Goal: Task Accomplishment & Management: Manage account settings

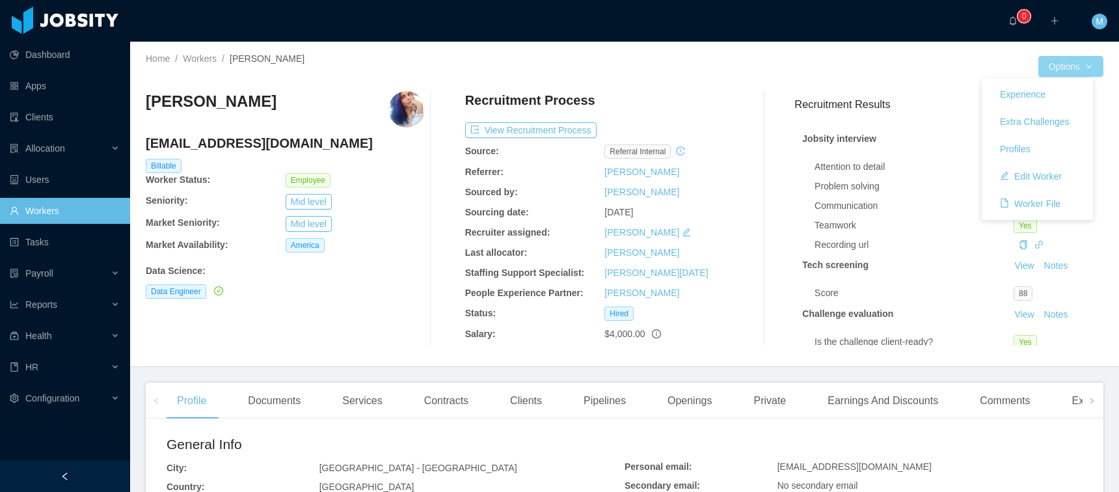
click at [1065, 59] on button "Options" at bounding box center [1071, 66] width 65 height 21
click at [1039, 171] on button "Edit Worker" at bounding box center [1031, 176] width 83 height 21
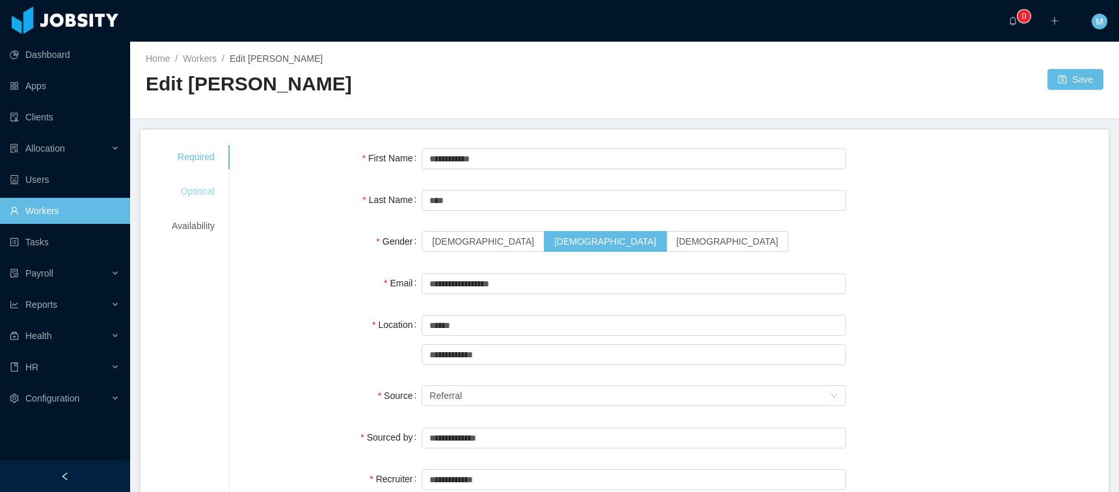
click at [193, 187] on div "Optional" at bounding box center [193, 192] width 74 height 24
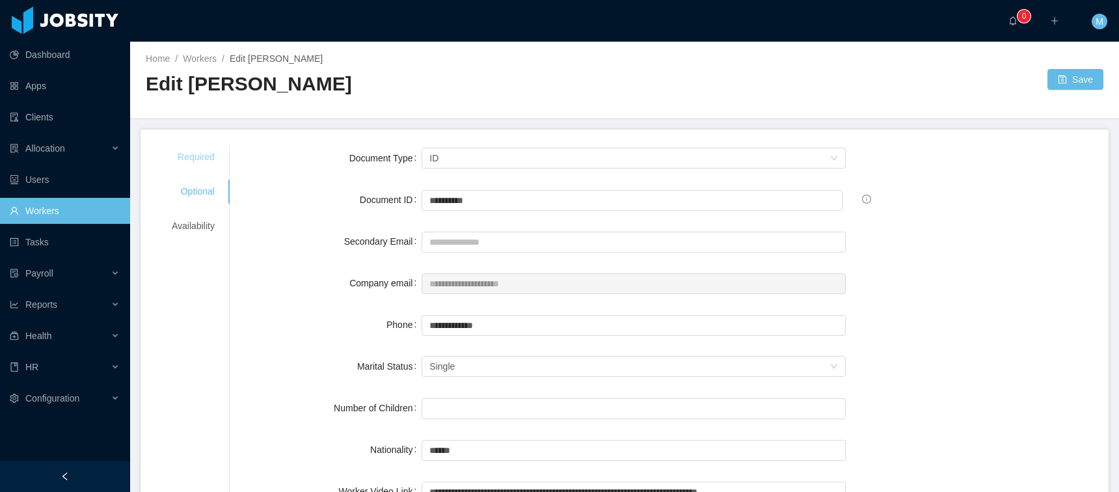
click at [204, 146] on div "Required" at bounding box center [193, 157] width 74 height 24
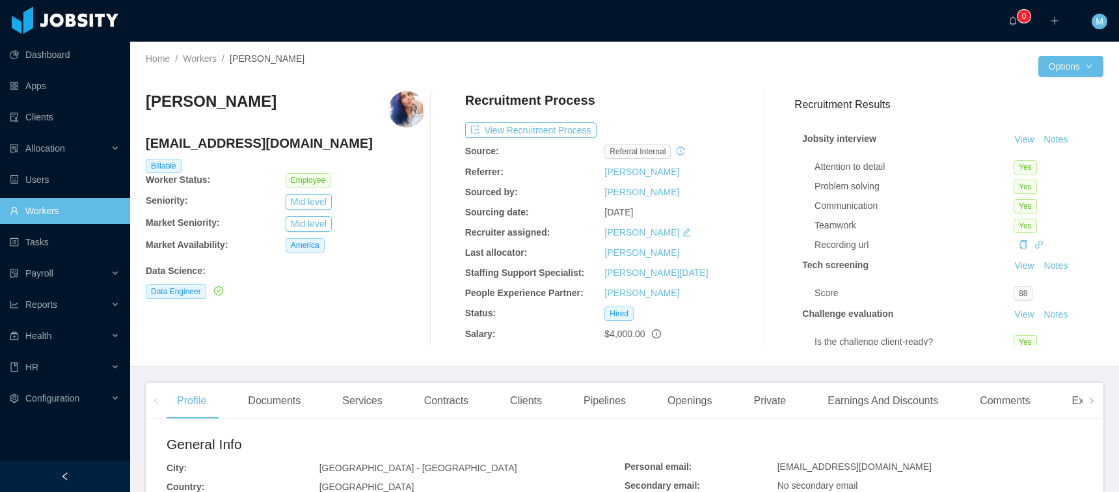
drag, startPoint x: 533, startPoint y: 396, endPoint x: 528, endPoint y: 385, distance: 12.0
click at [533, 396] on div "Clients" at bounding box center [526, 401] width 53 height 36
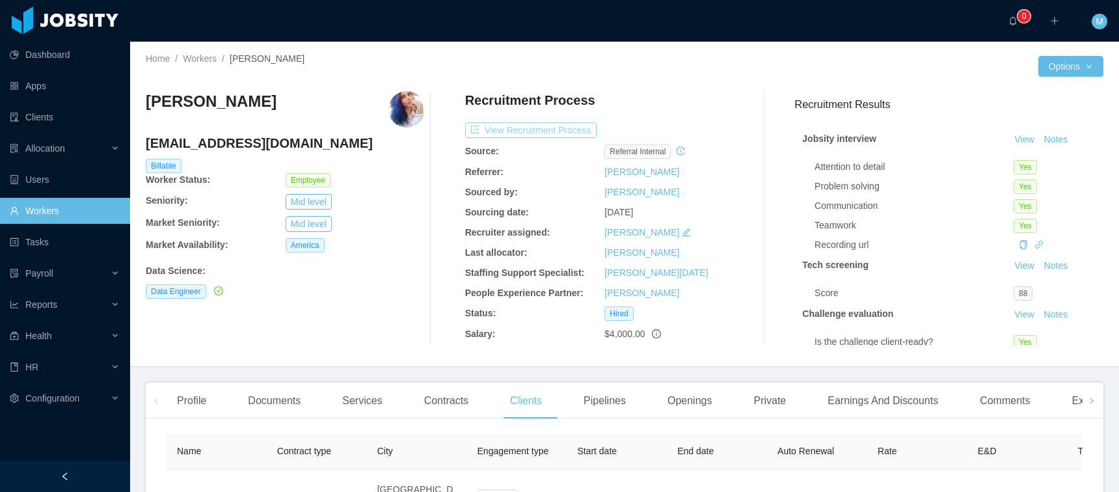
click at [515, 129] on button "View Recruitment Process" at bounding box center [530, 130] width 131 height 16
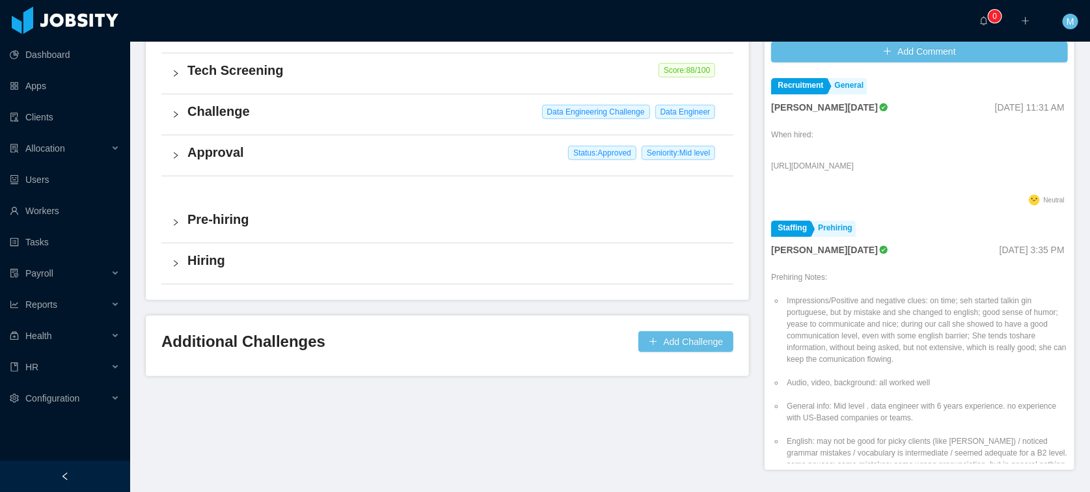
scroll to position [380, 0]
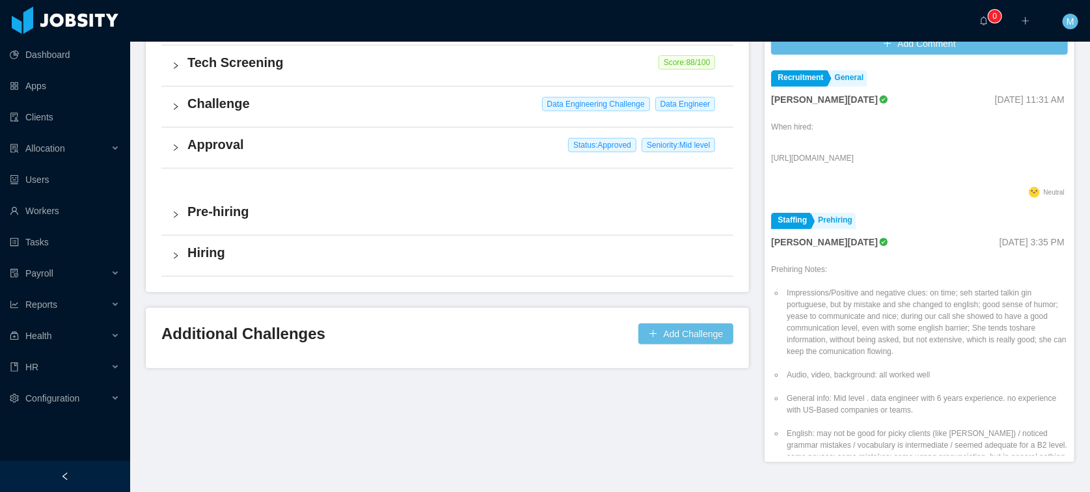
click at [221, 147] on h4 "Approval" at bounding box center [455, 144] width 536 height 18
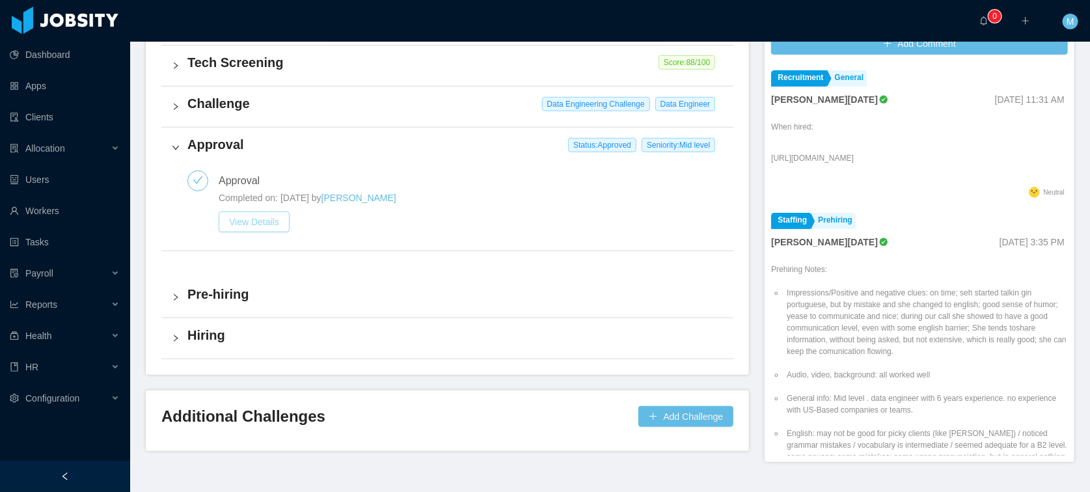
drag, startPoint x: 263, startPoint y: 226, endPoint x: 310, endPoint y: 206, distance: 51.0
click at [263, 226] on button "View Details" at bounding box center [254, 222] width 71 height 21
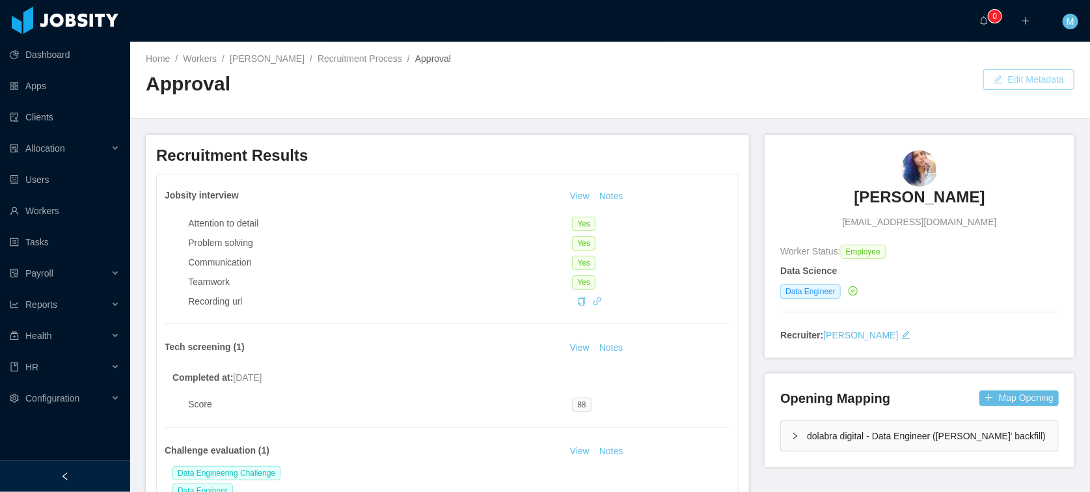
click at [1028, 81] on button "Edit Metadata" at bounding box center [1028, 79] width 91 height 21
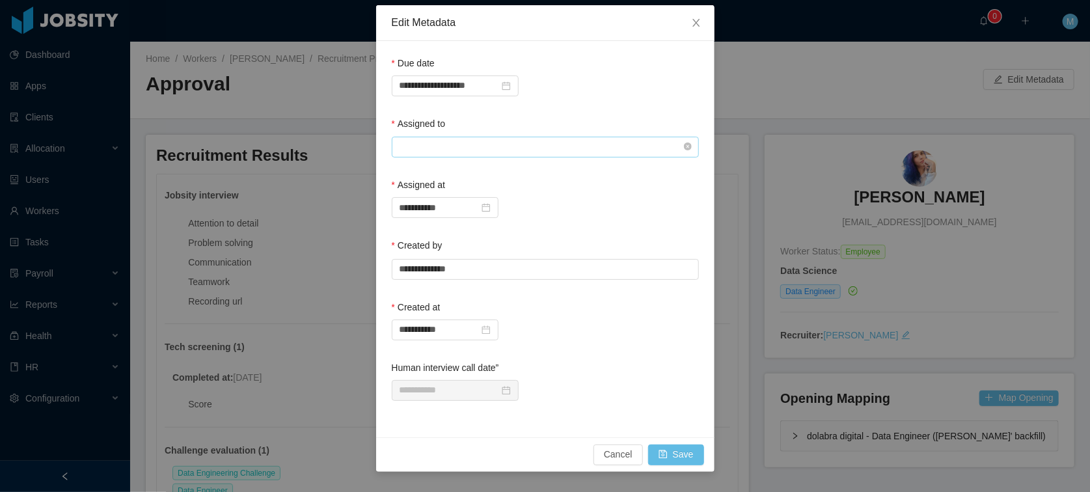
click at [470, 141] on input "text" at bounding box center [545, 147] width 307 height 21
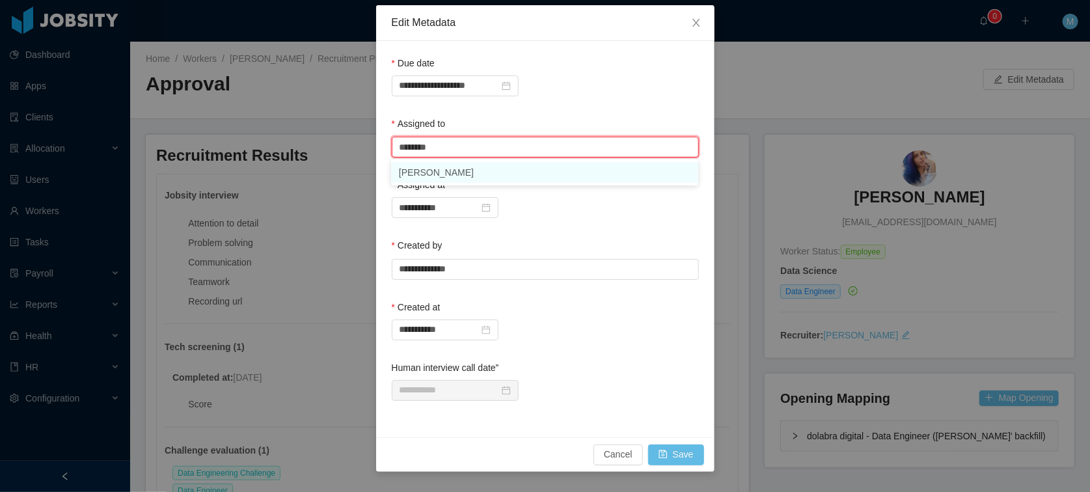
click at [459, 171] on li "Mauricio Lopez" at bounding box center [544, 172] width 307 height 21
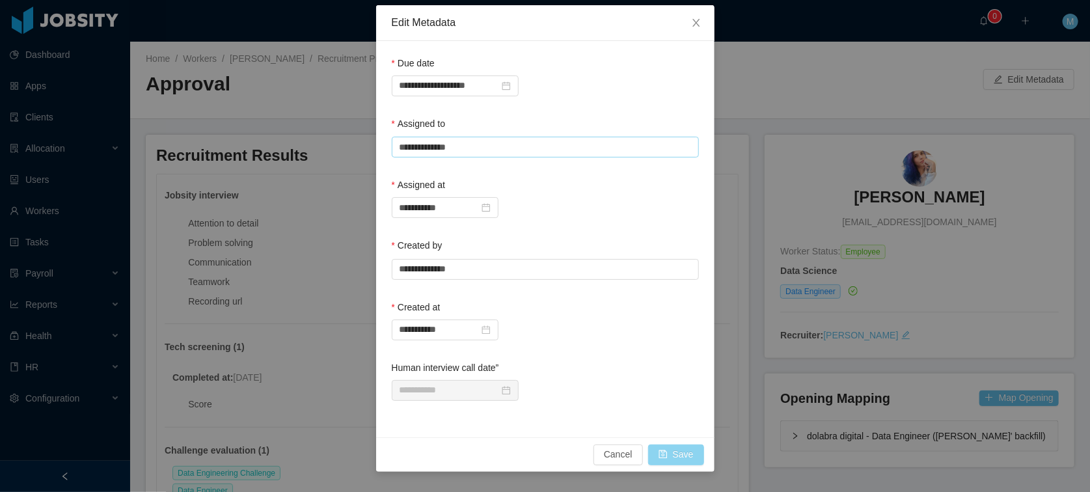
type input "**********"
click at [670, 448] on button "Save" at bounding box center [676, 455] width 56 height 21
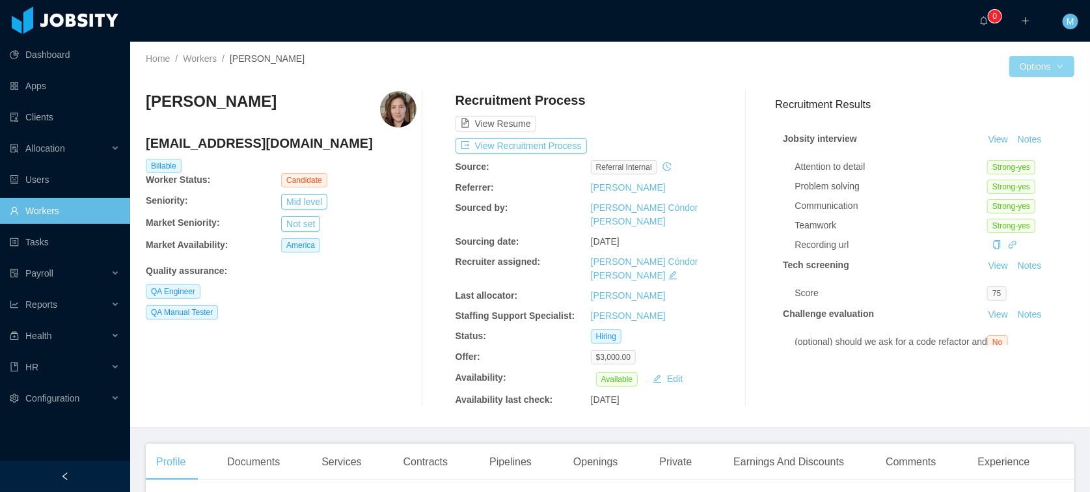
click at [1052, 61] on button "Options" at bounding box center [1041, 66] width 65 height 21
click at [763, 59] on div at bounding box center [809, 66] width 399 height 21
click at [527, 146] on button "View Recruitment Process" at bounding box center [521, 146] width 131 height 16
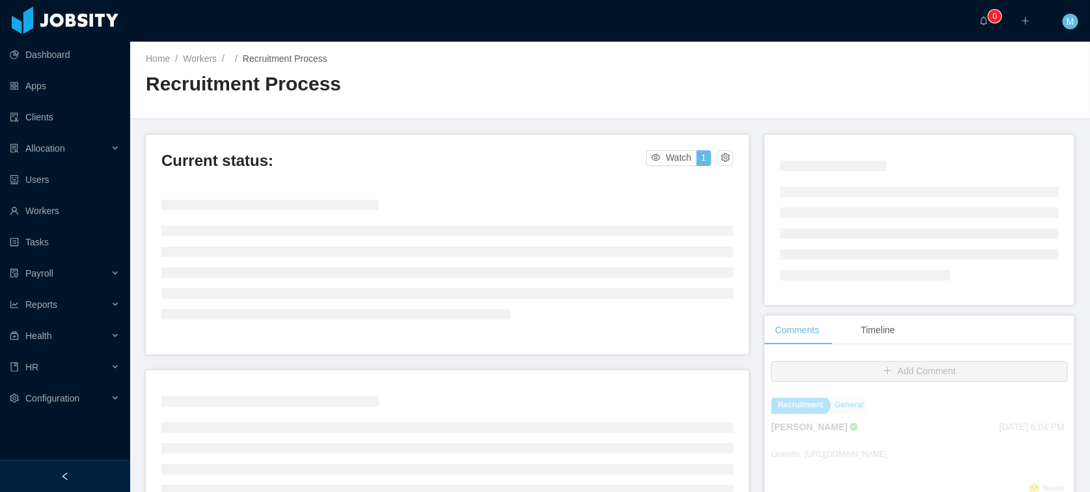
click at [906, 79] on div at bounding box center [842, 79] width 465 height 1
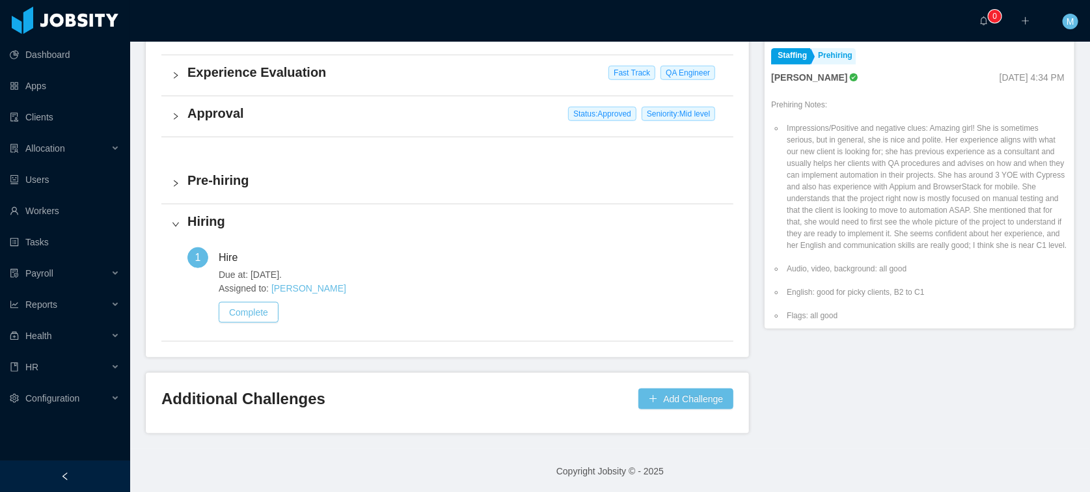
scroll to position [497, 0]
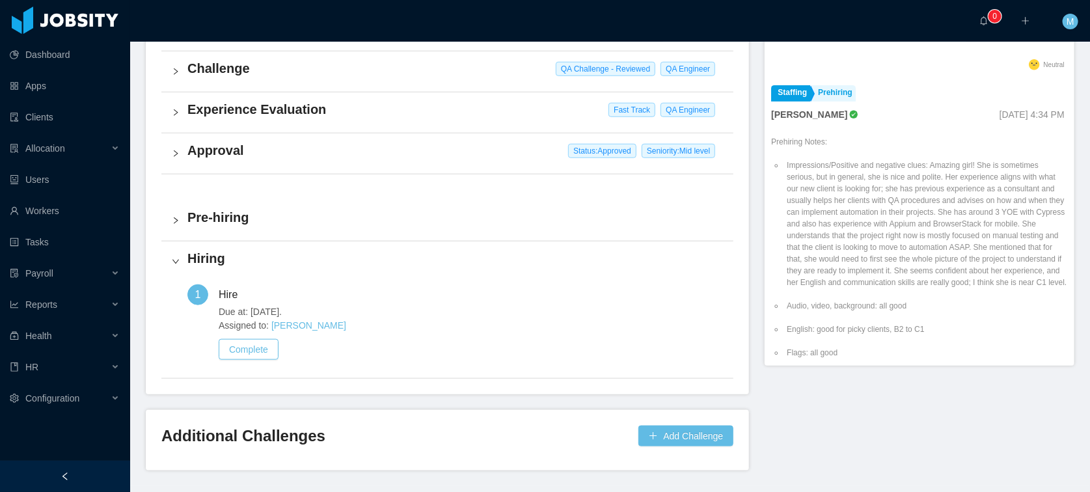
click at [193, 154] on h4 "Approval" at bounding box center [455, 150] width 536 height 18
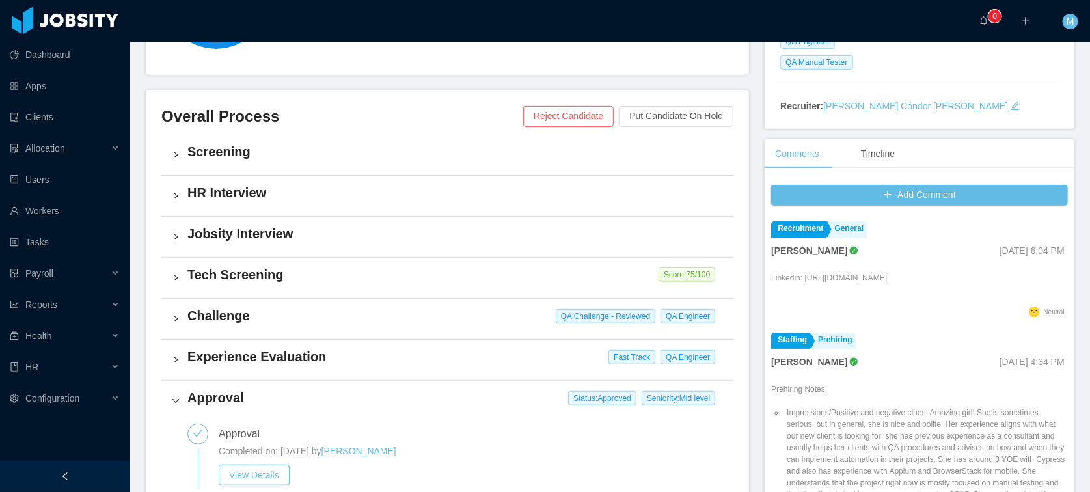
scroll to position [266, 0]
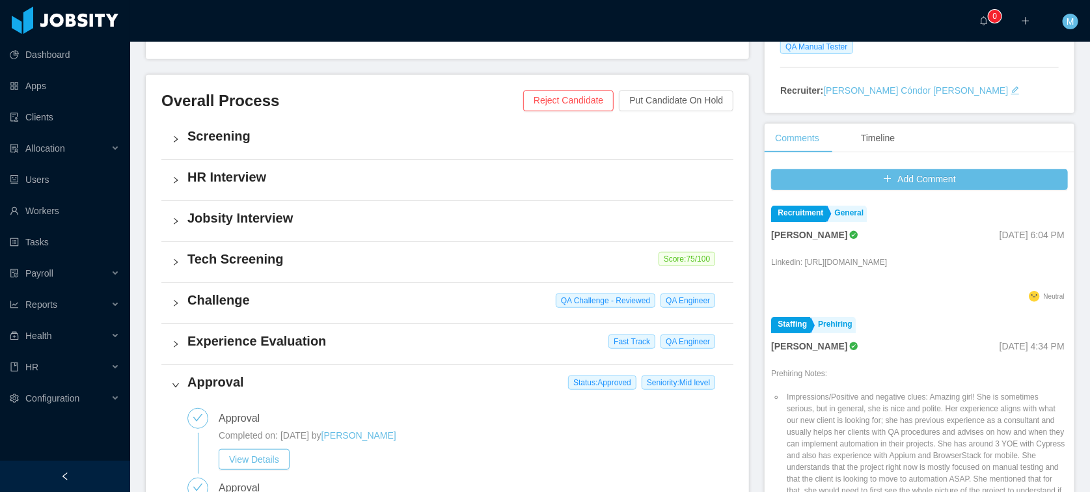
click at [228, 391] on div "Approval Status: Approved Seniority: Mid level" at bounding box center [447, 385] width 572 height 40
click at [240, 384] on h4 "Approval" at bounding box center [455, 382] width 536 height 18
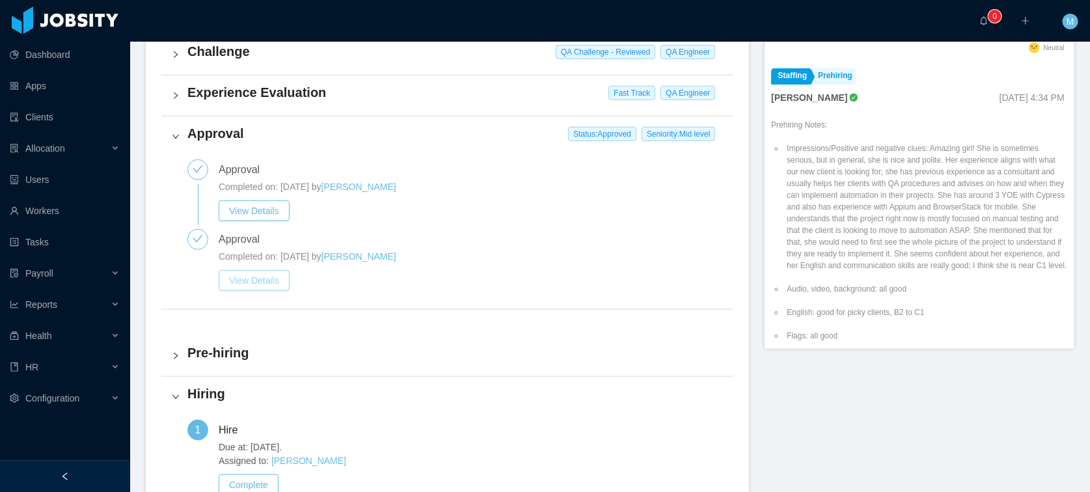
click at [273, 277] on button "View Details" at bounding box center [254, 280] width 71 height 21
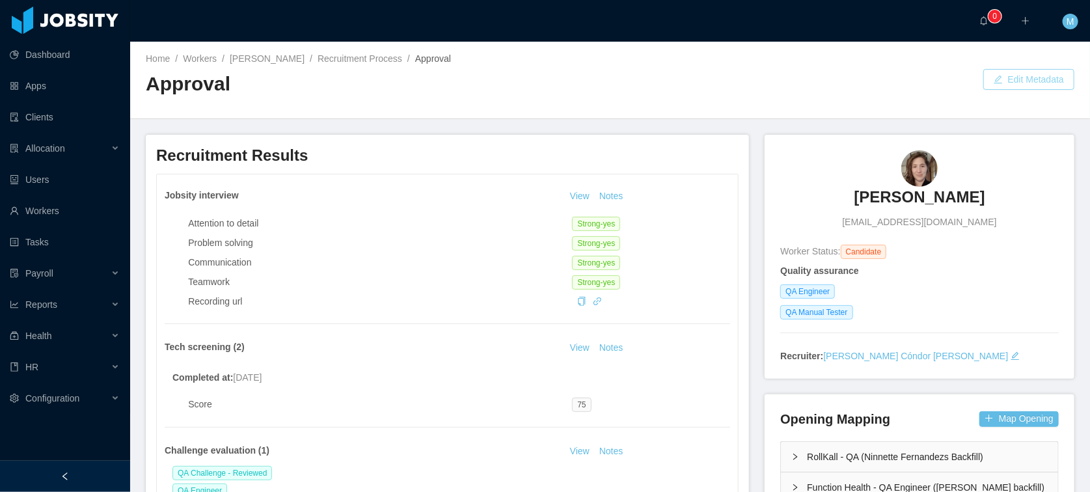
click at [1018, 84] on button "Edit Metadata" at bounding box center [1028, 79] width 91 height 21
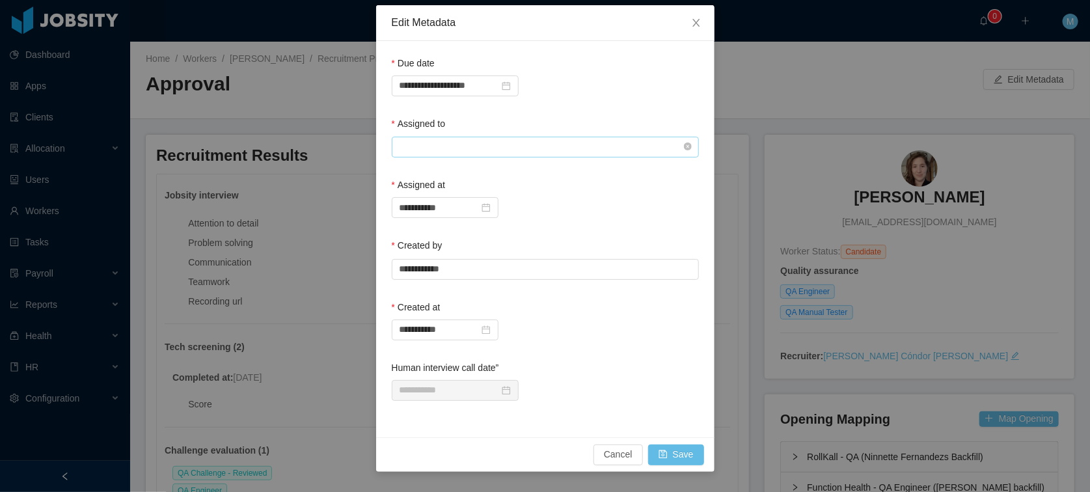
click at [478, 153] on input "text" at bounding box center [545, 147] width 307 height 21
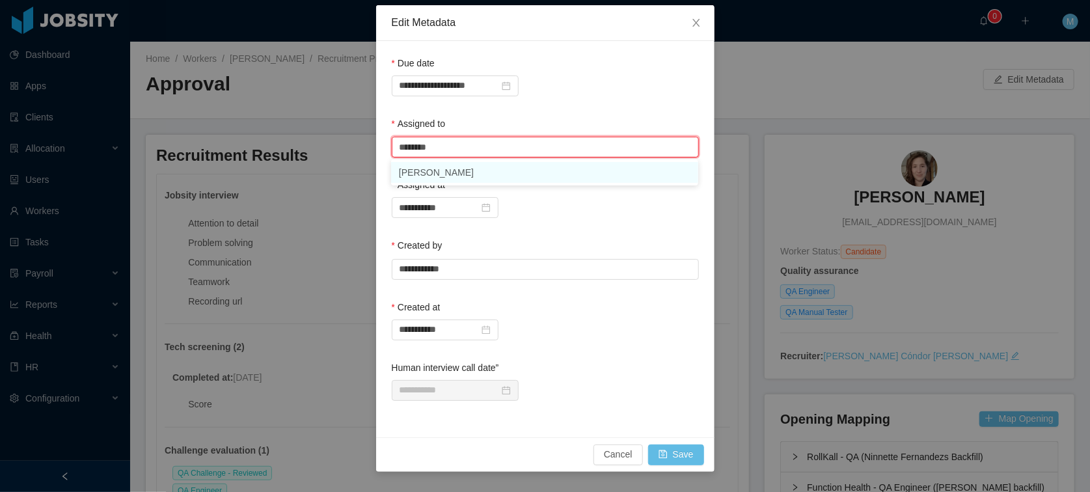
click at [459, 171] on li "Mauricio Lopez" at bounding box center [544, 172] width 307 height 21
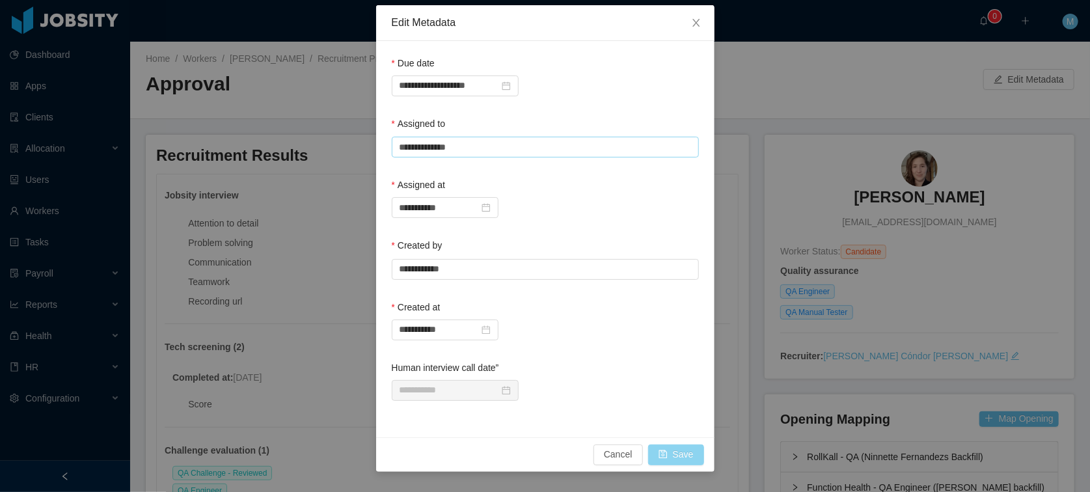
type input "**********"
click at [683, 454] on button "Save" at bounding box center [676, 455] width 56 height 21
click at [688, 439] on div "Cancel Save" at bounding box center [545, 454] width 338 height 34
click at [685, 452] on button "Save" at bounding box center [676, 455] width 56 height 21
click at [700, 28] on icon "icon: close" at bounding box center [696, 23] width 10 height 10
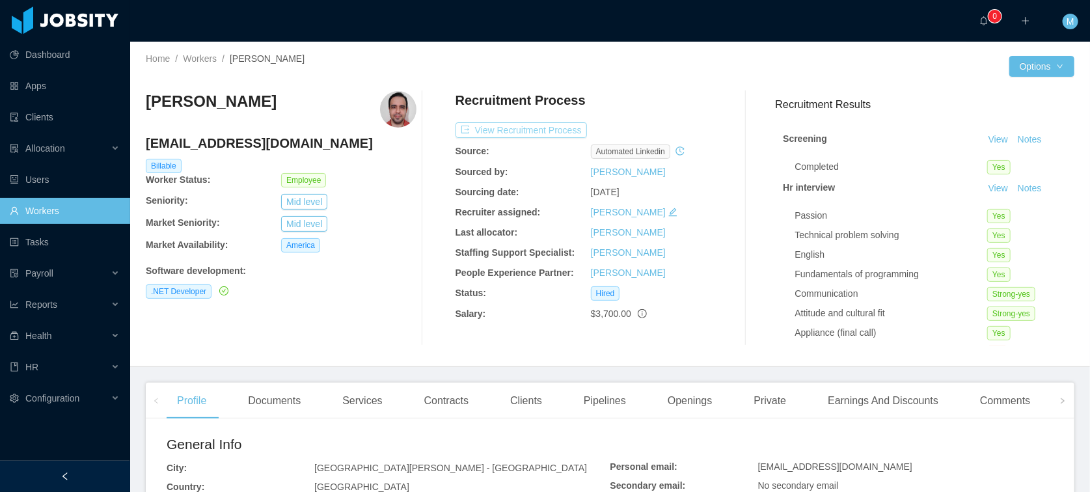
click at [530, 135] on button "View Recruitment Process" at bounding box center [521, 130] width 131 height 16
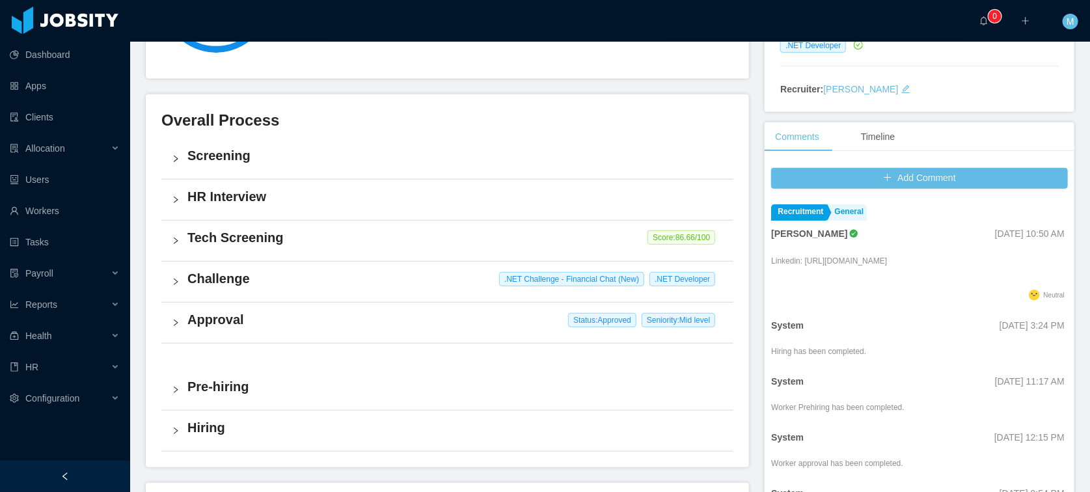
scroll to position [410, 0]
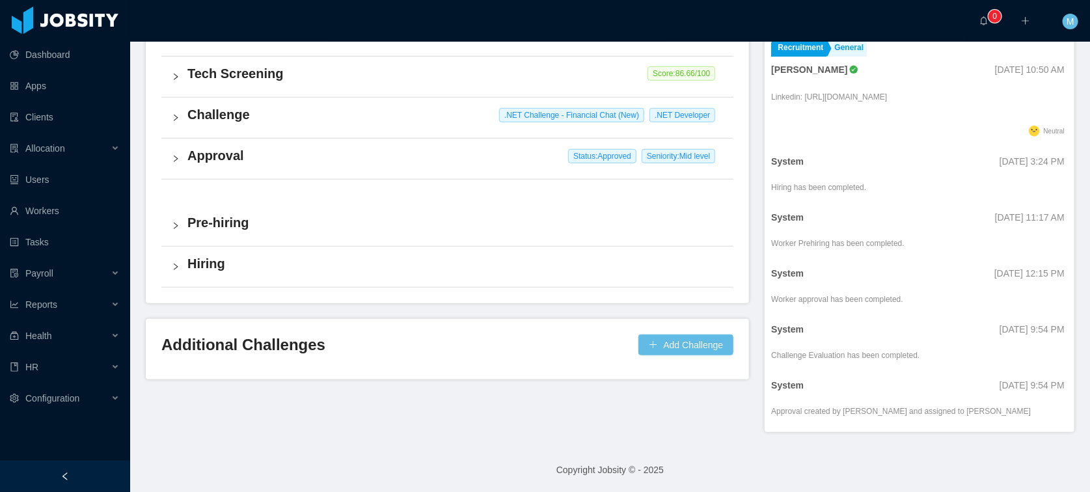
click at [245, 157] on h4 "Approval" at bounding box center [455, 155] width 536 height 18
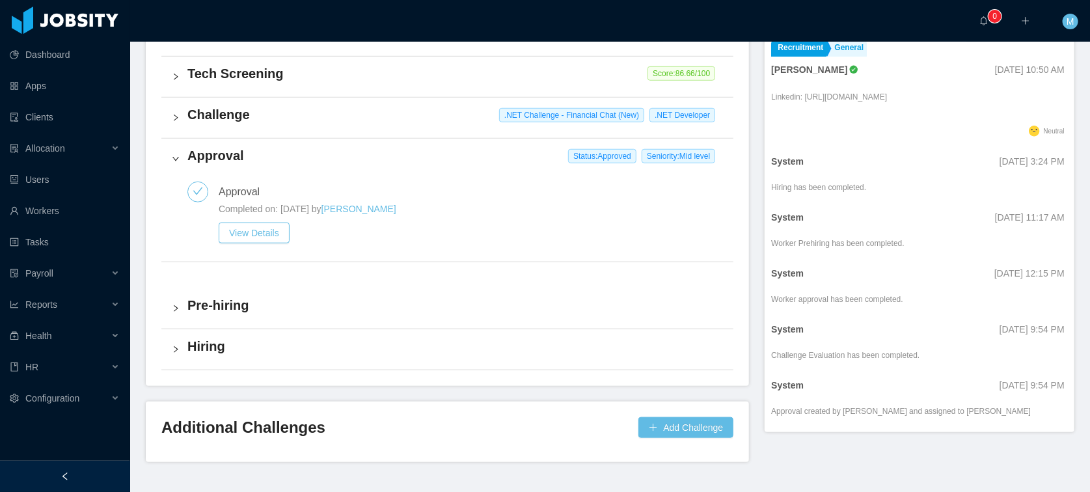
click at [247, 126] on div "Challenge .NET Challenge - Financial Chat (New) .NET Developer" at bounding box center [447, 118] width 572 height 40
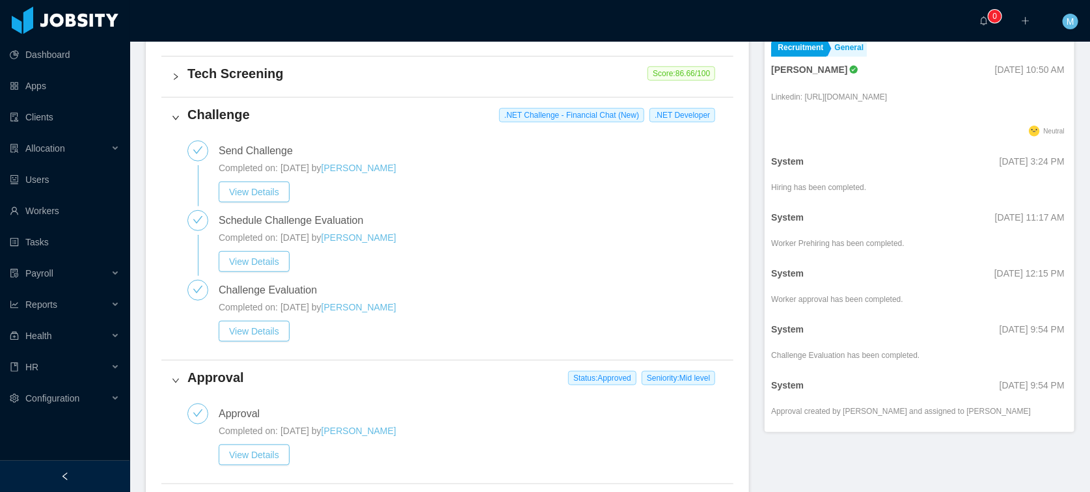
scroll to position [517, 0]
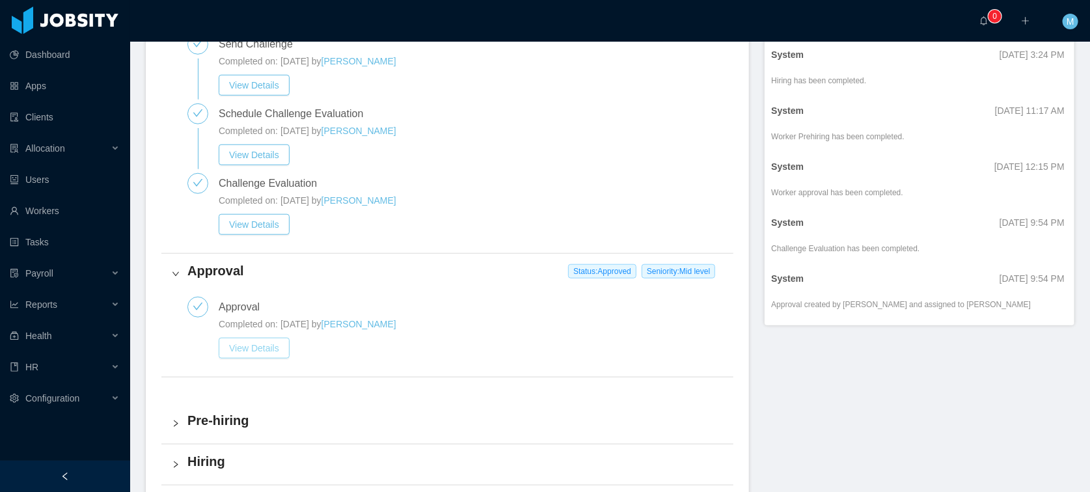
click at [258, 348] on button "View Details" at bounding box center [254, 348] width 71 height 21
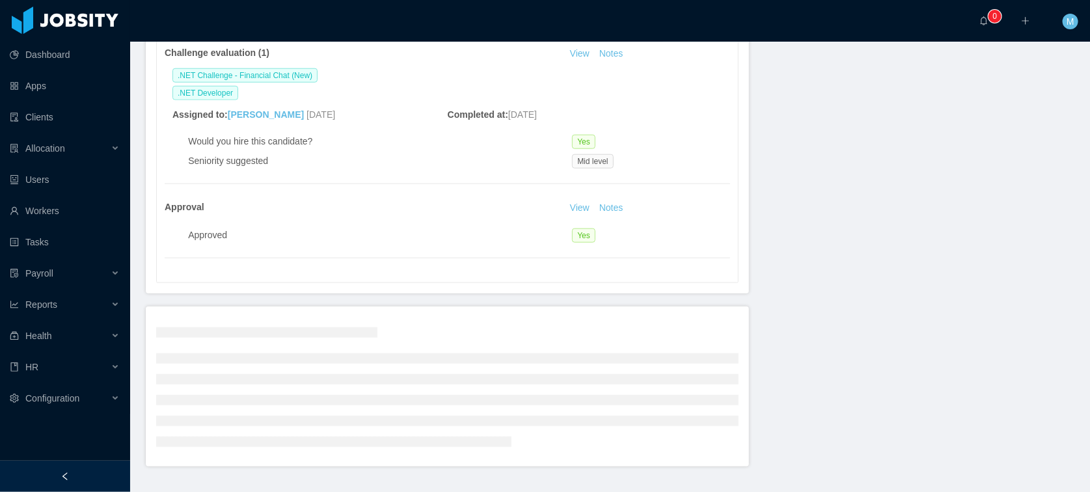
scroll to position [558, 0]
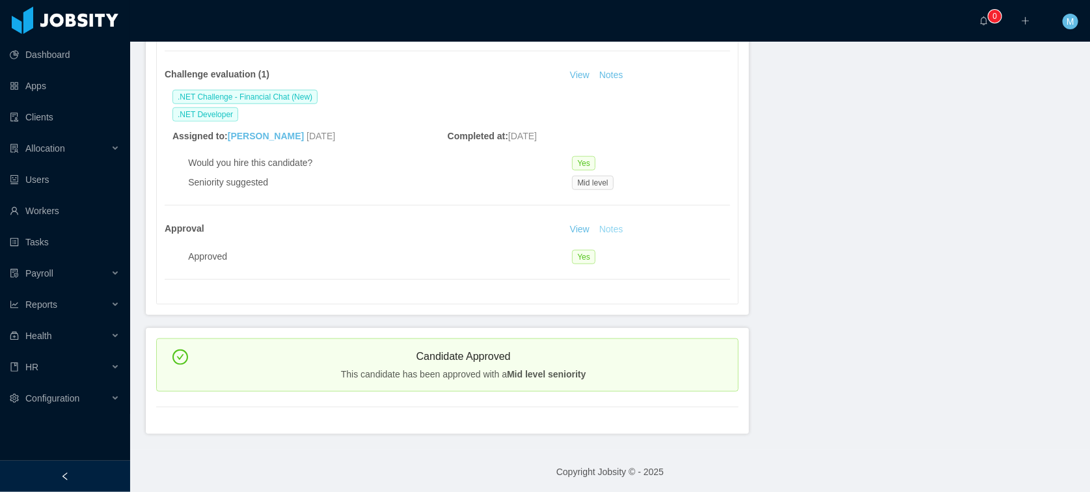
click at [602, 226] on button "Notes" at bounding box center [611, 230] width 34 height 16
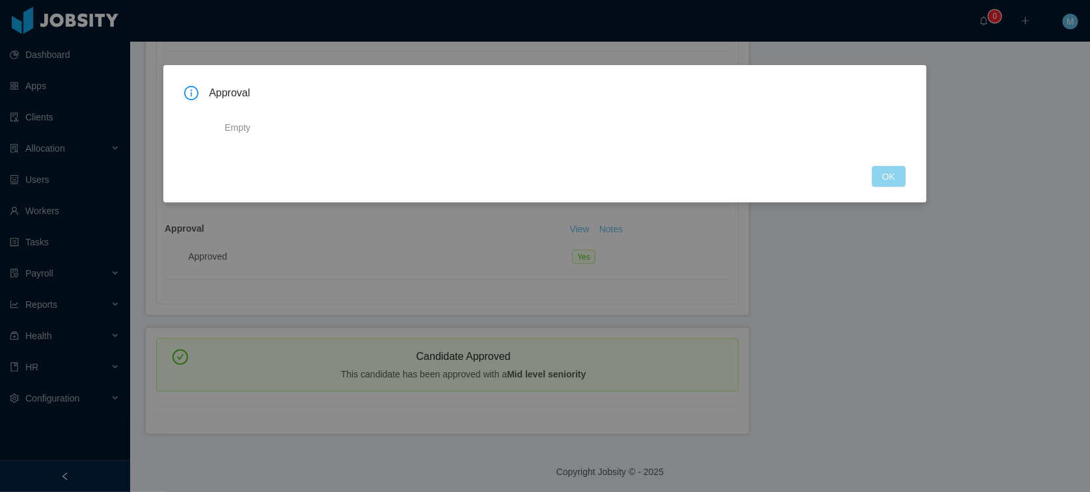
click at [881, 171] on button "OK" at bounding box center [889, 176] width 34 height 21
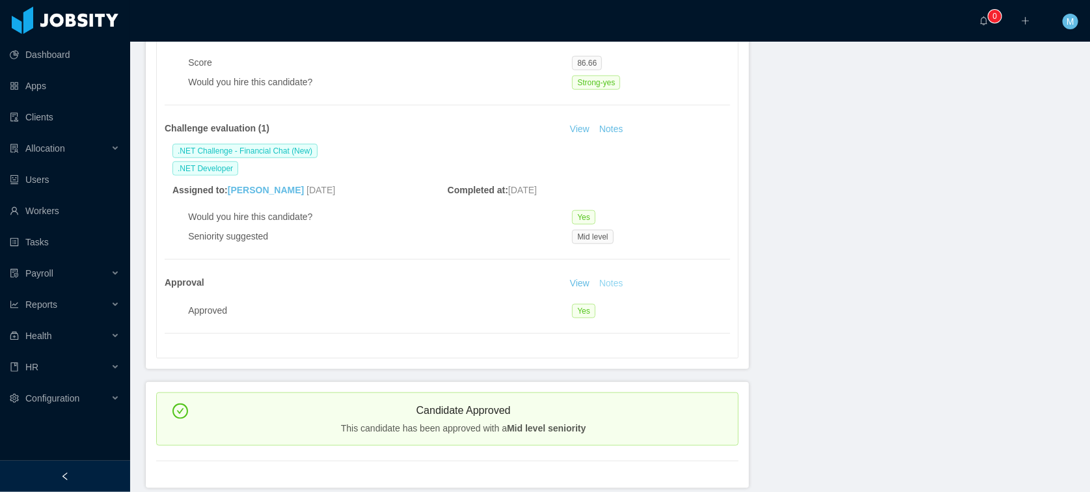
scroll to position [495, 0]
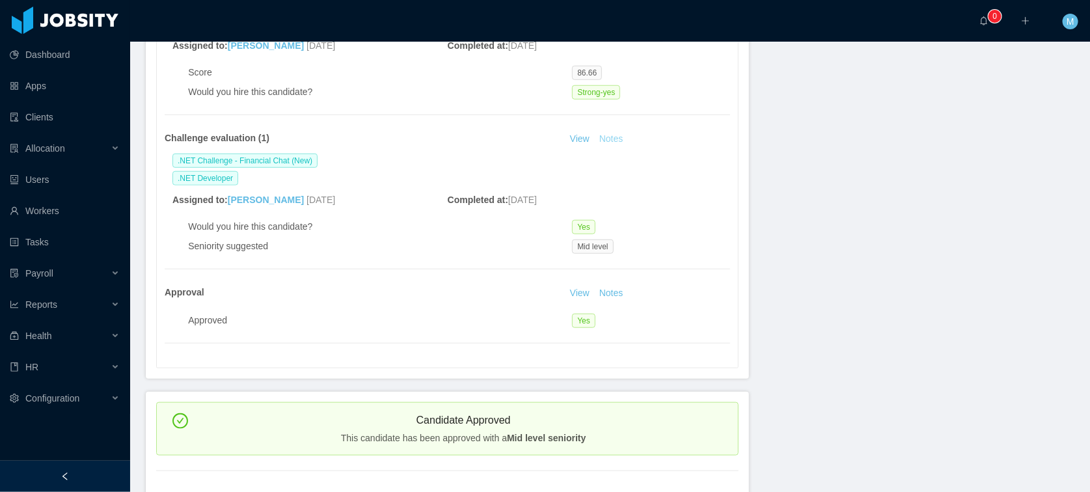
click at [605, 138] on button "Notes" at bounding box center [611, 139] width 34 height 16
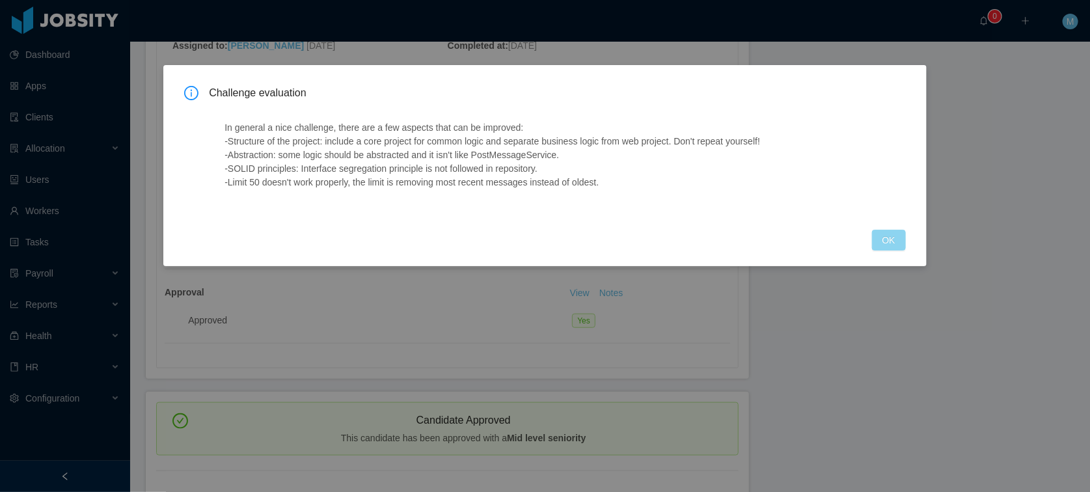
click at [887, 246] on button "OK" at bounding box center [889, 240] width 34 height 21
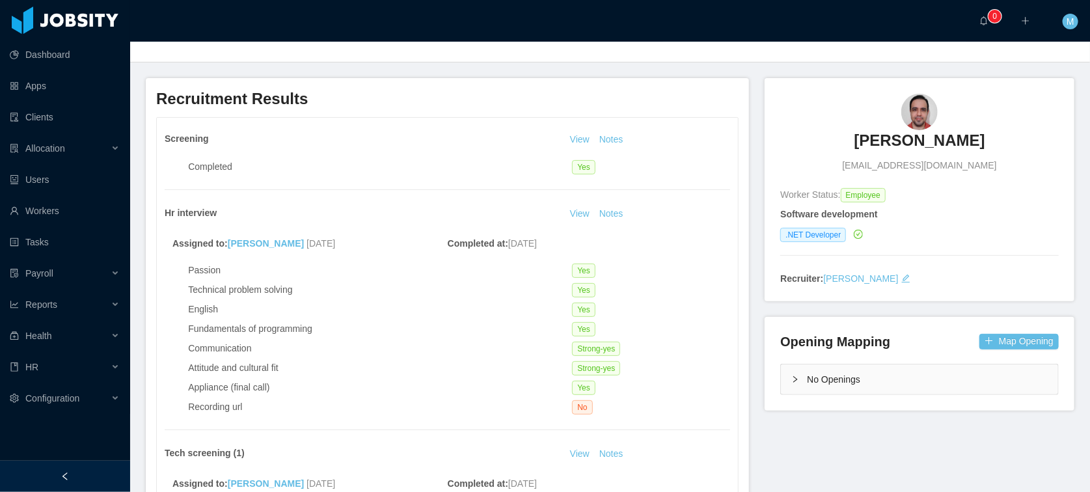
scroll to position [0, 0]
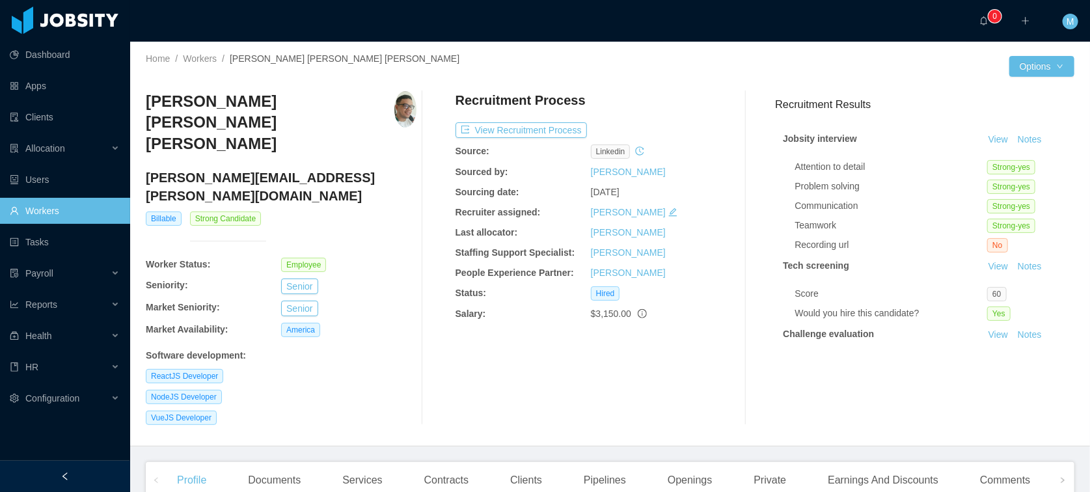
scroll to position [159, 0]
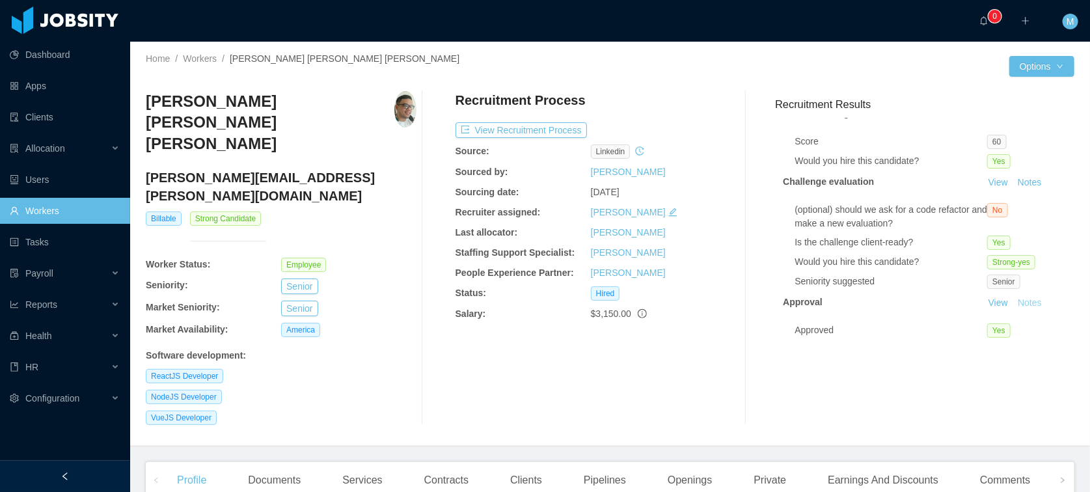
click at [1024, 298] on button "Notes" at bounding box center [1030, 303] width 34 height 16
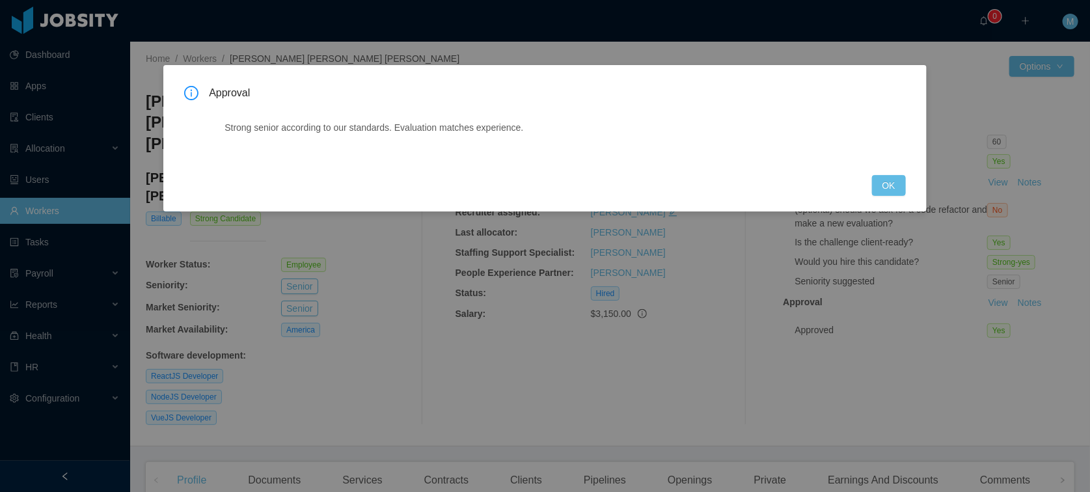
click at [902, 202] on div "Approval Strong senior according to our standards. Evaluation matches experienc…" at bounding box center [544, 138] width 763 height 146
click at [897, 195] on button "OK" at bounding box center [889, 185] width 34 height 21
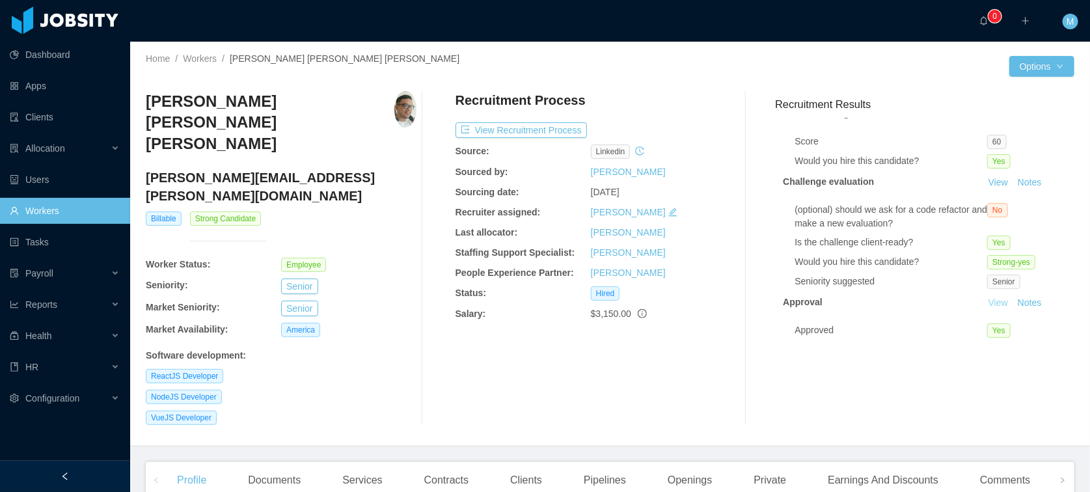
click at [984, 297] on link "View" at bounding box center [998, 302] width 29 height 10
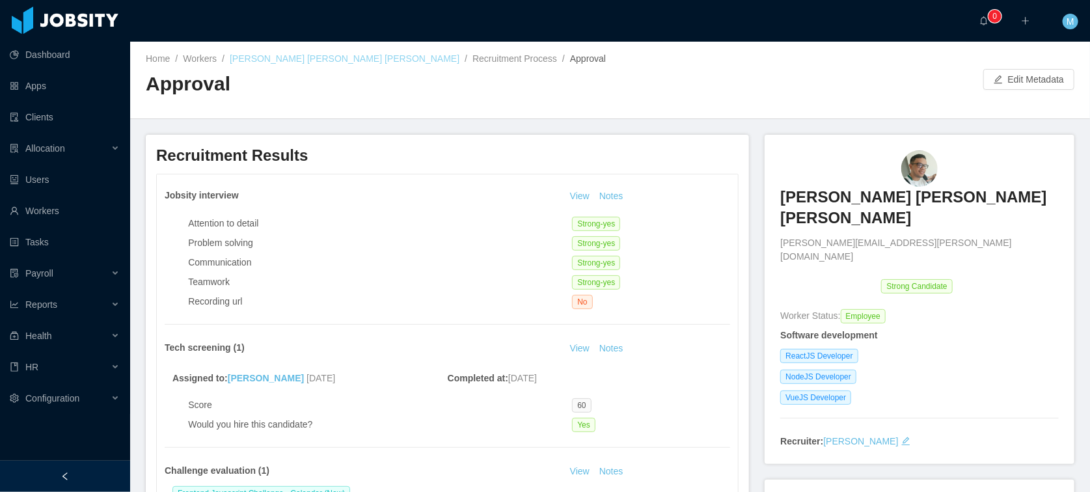
click at [289, 58] on link "[PERSON_NAME] [PERSON_NAME] [PERSON_NAME]" at bounding box center [345, 58] width 230 height 10
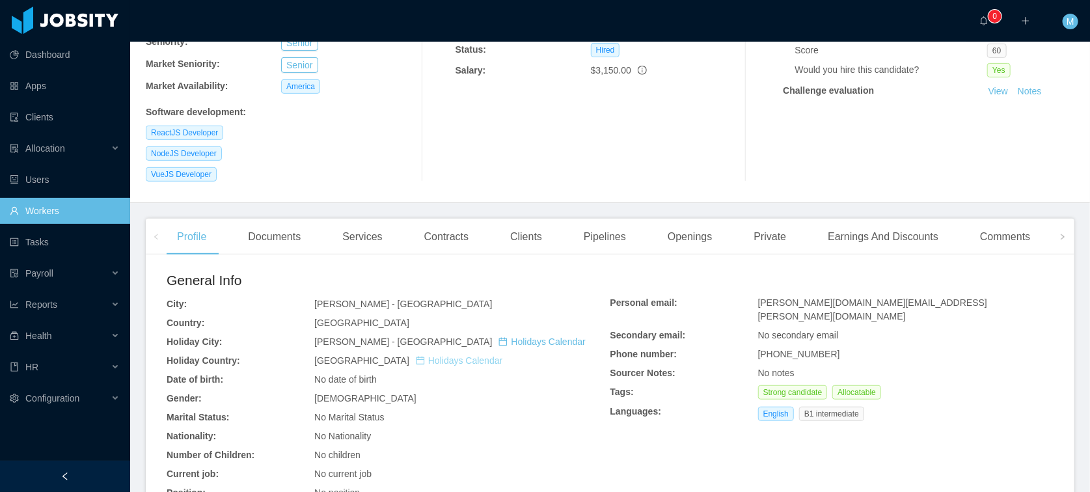
scroll to position [433, 0]
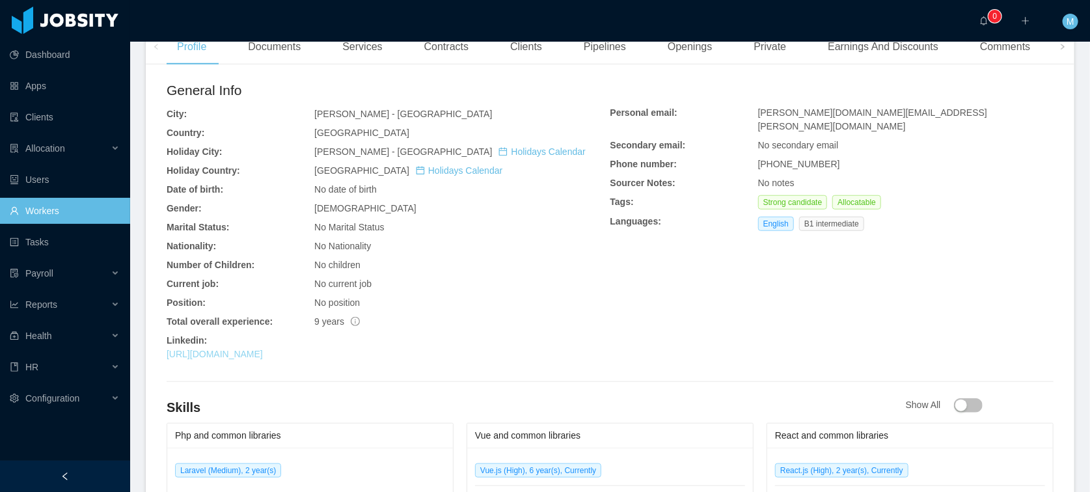
click at [263, 349] on link "[URL][DOMAIN_NAME]" at bounding box center [215, 354] width 96 height 10
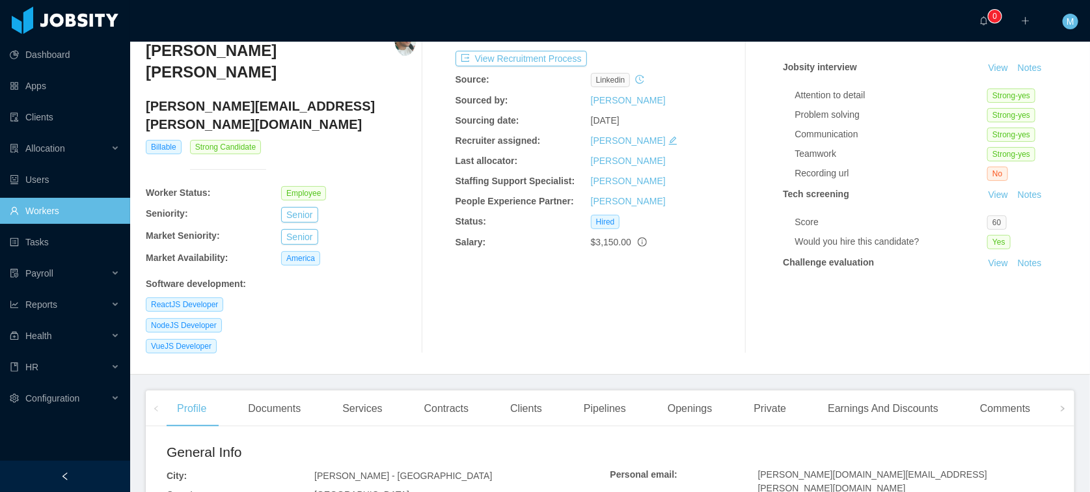
scroll to position [0, 0]
